Goal: Information Seeking & Learning: Learn about a topic

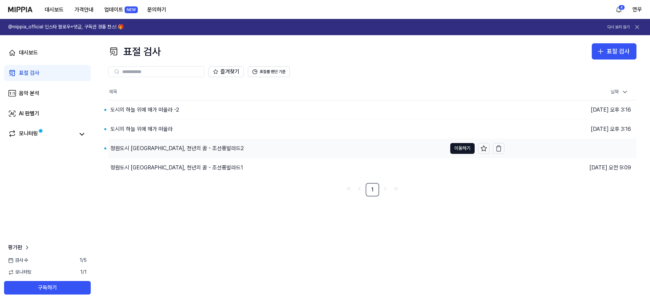
click at [153, 151] on div "정원도시 [GEOGRAPHIC_DATA], 천년의 꿈 - 조선풍발라드2" at bounding box center [176, 149] width 133 height 8
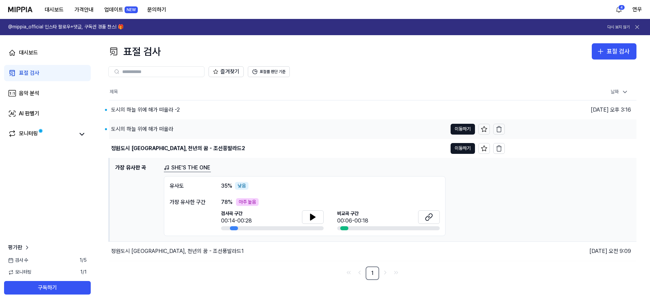
click at [152, 130] on div "도시의 하늘 위에 해가 떠올라" at bounding box center [142, 129] width 62 height 8
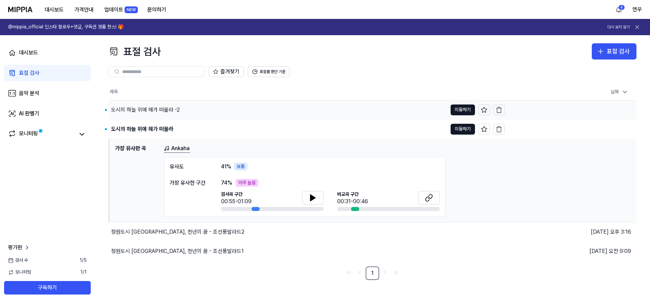
click at [153, 112] on div "도시의 하늘 위에 해가 떠올라 -2" at bounding box center [145, 110] width 69 height 8
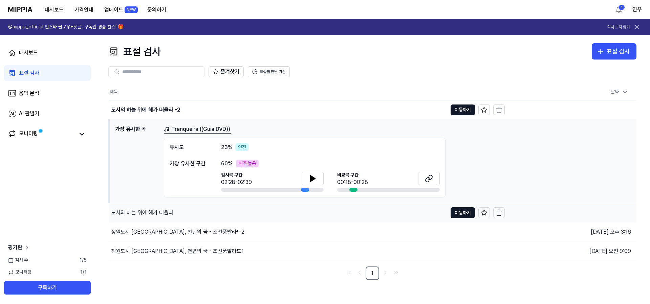
click at [164, 214] on div "도시의 하늘 위에 해가 떠올라" at bounding box center [142, 213] width 62 height 8
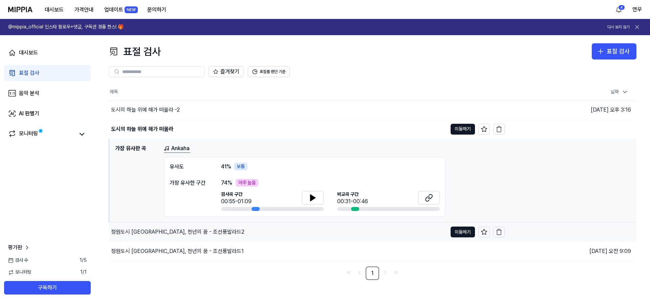
click at [174, 228] on div "정원도시 [GEOGRAPHIC_DATA], 천년의 꿈 - 조선풍발라드2" at bounding box center [278, 232] width 338 height 19
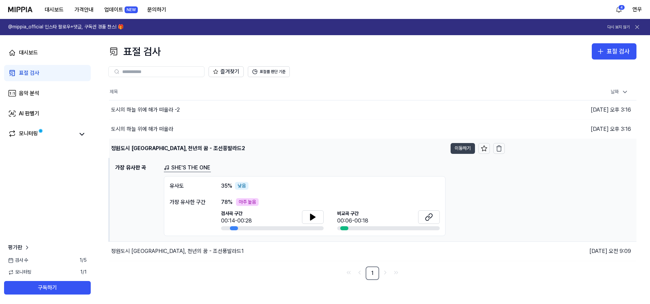
click at [466, 150] on button "이동하기" at bounding box center [463, 148] width 24 height 11
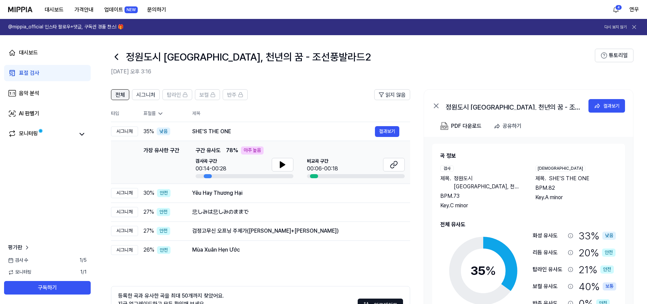
click at [120, 95] on span "전체" at bounding box center [119, 95] width 9 height 8
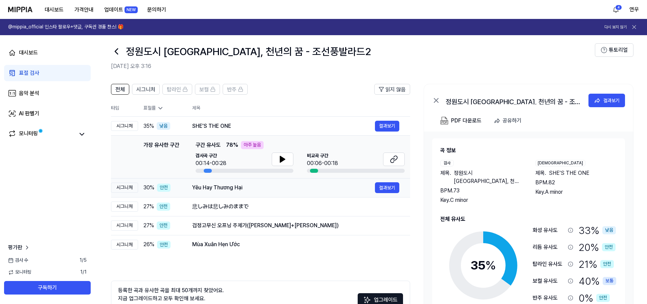
scroll to position [4, 0]
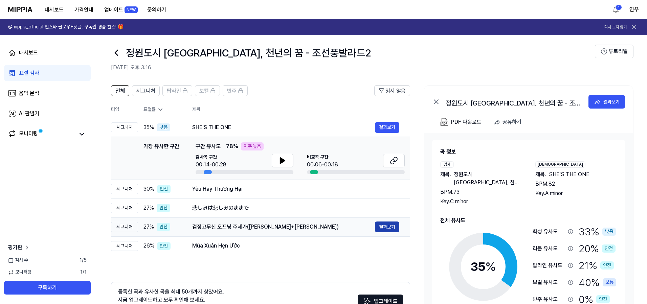
click at [388, 225] on button "결과보기" at bounding box center [387, 227] width 24 height 11
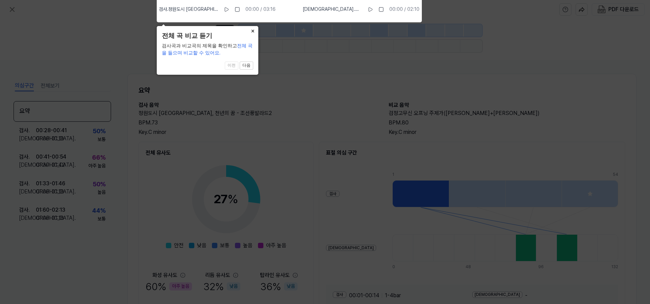
click at [251, 31] on button "×" at bounding box center [252, 30] width 11 height 9
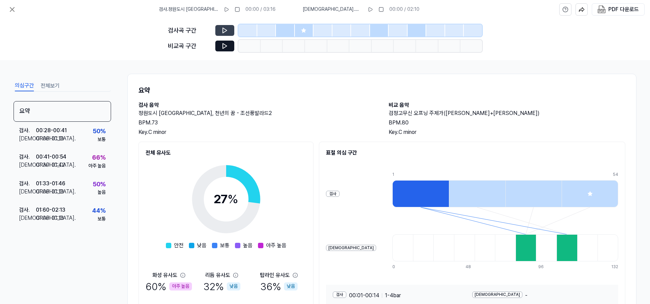
click at [225, 32] on icon at bounding box center [225, 30] width 4 height 5
click at [225, 28] on icon at bounding box center [224, 30] width 7 height 7
click at [223, 33] on icon at bounding box center [225, 30] width 4 height 5
click at [228, 31] on icon at bounding box center [224, 30] width 7 height 7
click at [229, 49] on button at bounding box center [224, 46] width 19 height 11
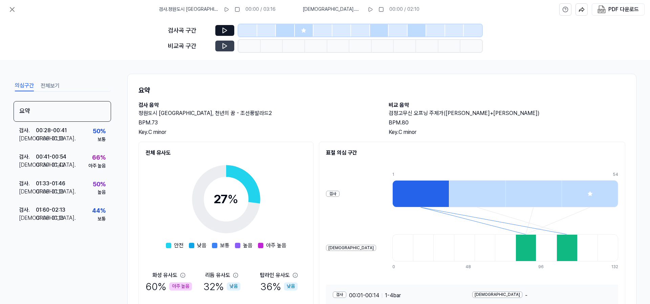
click at [226, 45] on icon at bounding box center [225, 46] width 4 height 5
click at [228, 27] on icon at bounding box center [224, 30] width 7 height 7
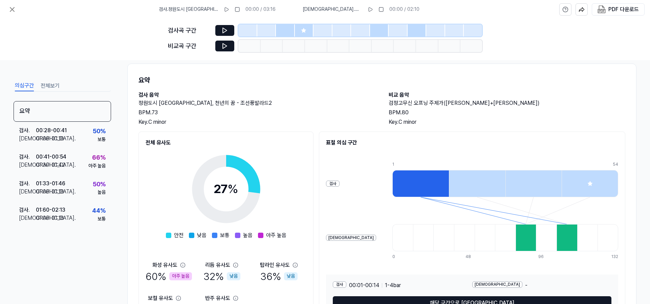
scroll to position [55, 0]
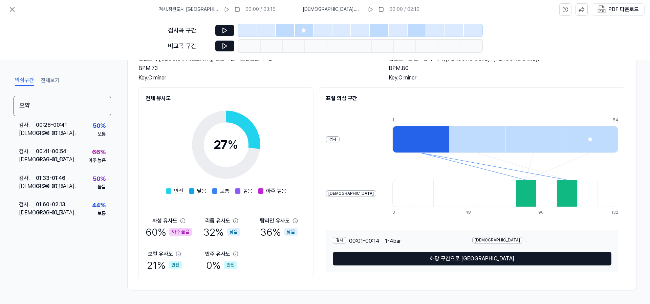
click at [537, 149] on div at bounding box center [533, 139] width 57 height 27
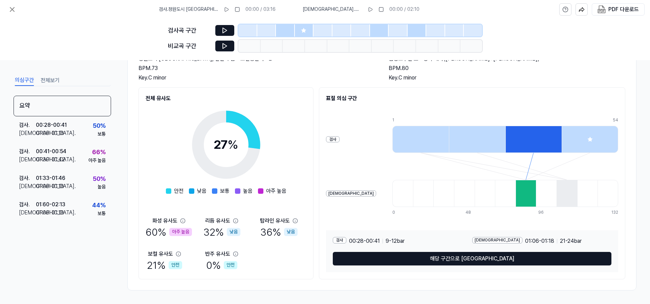
click at [449, 144] on div at bounding box center [477, 139] width 57 height 27
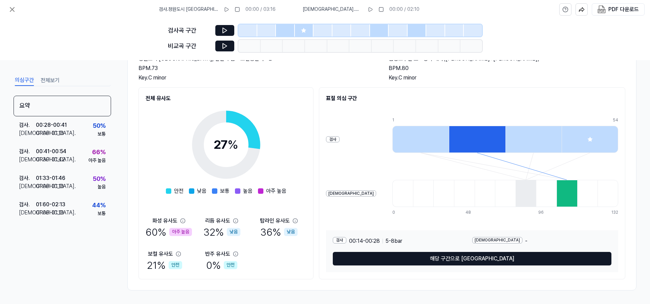
click at [392, 146] on div at bounding box center [420, 139] width 57 height 27
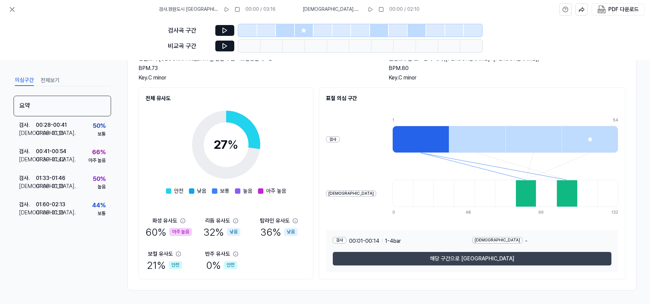
click at [476, 257] on button "해당 구간으로 [GEOGRAPHIC_DATA]" at bounding box center [472, 259] width 279 height 14
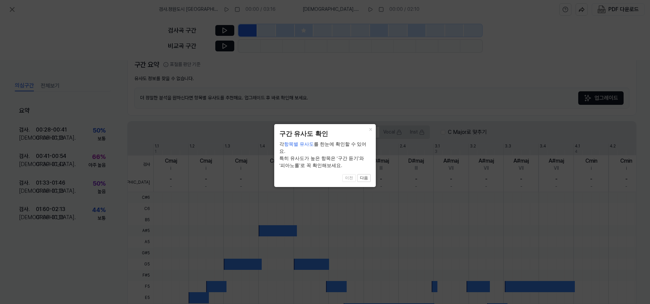
scroll to position [44, 0]
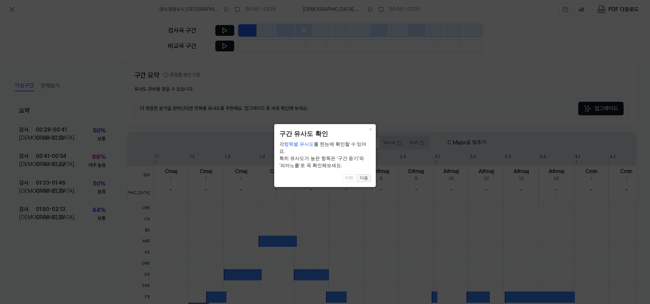
click at [367, 174] on button "다음" at bounding box center [364, 178] width 14 height 8
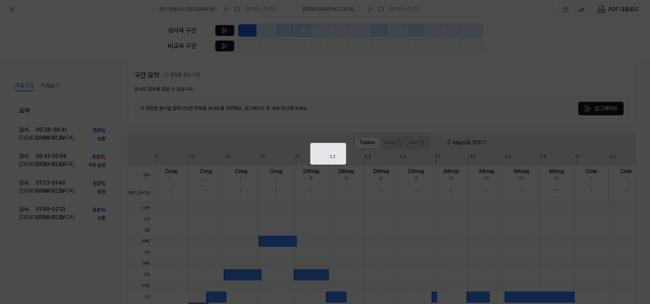
scroll to position [124, 0]
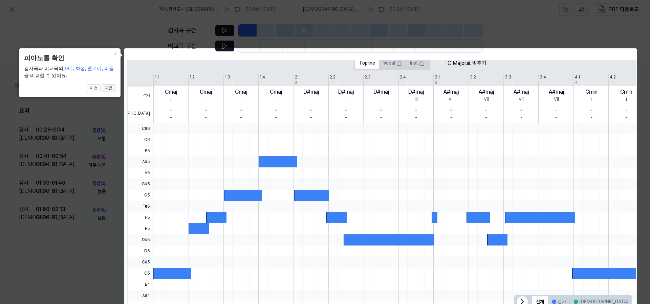
click at [113, 89] on button "다음" at bounding box center [109, 88] width 14 height 8
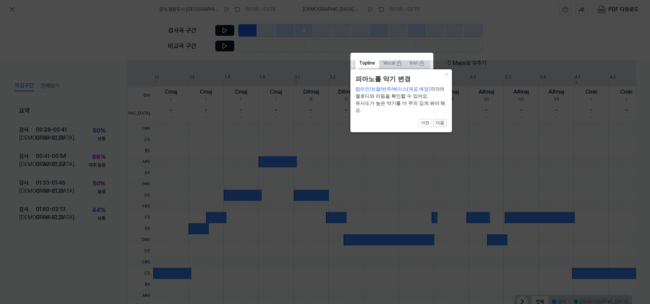
click at [438, 123] on button "다음" at bounding box center [440, 123] width 14 height 8
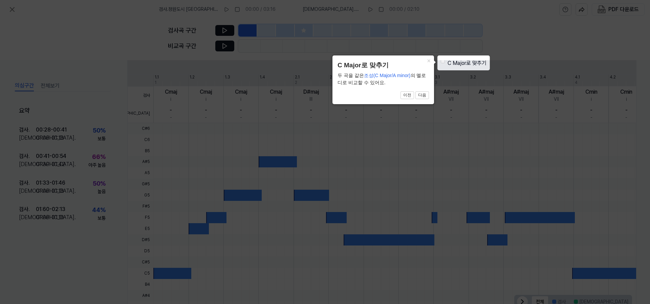
click at [311, 59] on icon at bounding box center [325, 152] width 650 height 304
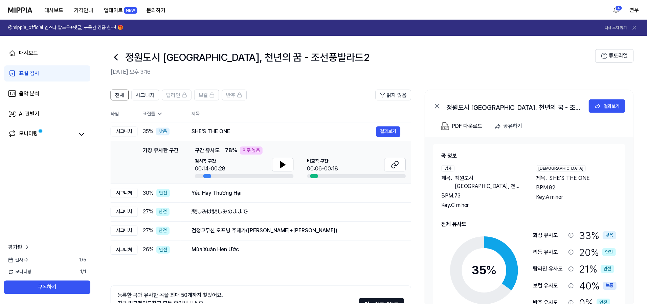
scroll to position [4, 0]
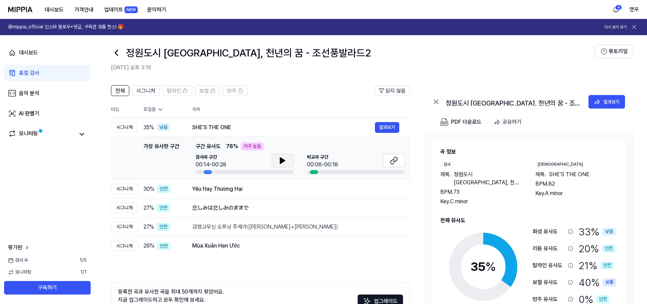
click at [287, 162] on button at bounding box center [283, 161] width 22 height 14
click at [393, 164] on icon at bounding box center [393, 162] width 4 height 4
click at [285, 162] on icon at bounding box center [283, 160] width 1 height 5
click at [267, 230] on div "검정고무신 오프닝 주제가([PERSON_NAME]+[PERSON_NAME])" at bounding box center [283, 227] width 183 height 8
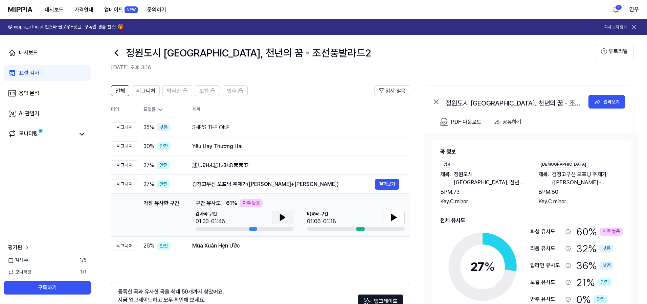
click at [281, 218] on icon at bounding box center [282, 218] width 5 height 6
click at [286, 217] on icon at bounding box center [283, 218] width 8 height 8
click at [394, 219] on icon at bounding box center [394, 218] width 5 height 6
click at [395, 218] on icon at bounding box center [395, 217] width 1 height 5
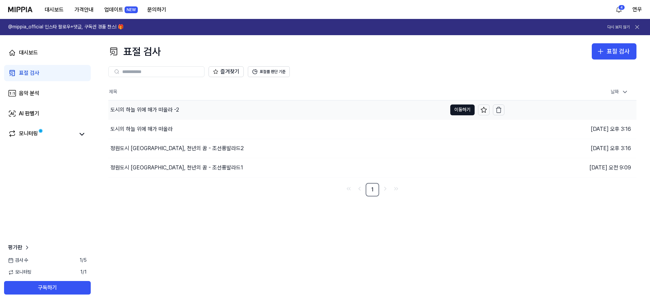
click at [158, 108] on div "도시의 하늘 위에 해가 떠올라 -2" at bounding box center [144, 110] width 69 height 8
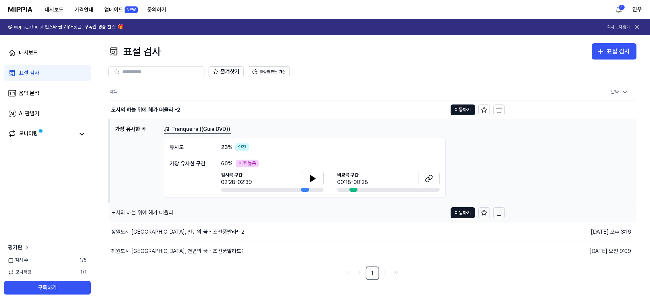
click at [157, 208] on div "도시의 하늘 위에 해가 떠올라" at bounding box center [278, 212] width 338 height 19
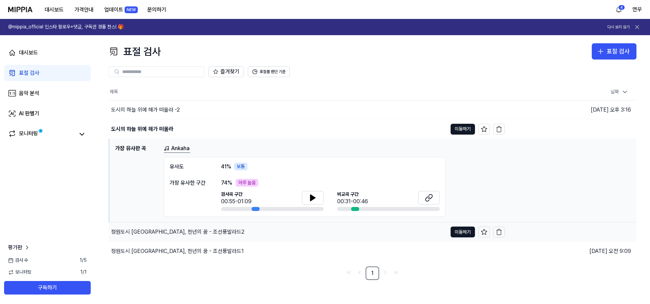
click at [182, 229] on div "정원도시 [GEOGRAPHIC_DATA], 천년의 꿈 - 조선풍발라드2" at bounding box center [177, 232] width 133 height 8
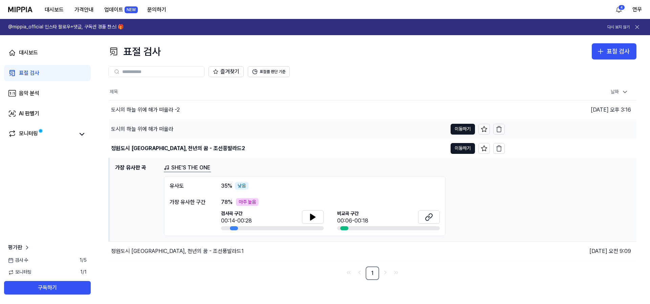
click at [163, 128] on div "도시의 하늘 위에 해가 떠올라" at bounding box center [142, 129] width 62 height 8
